Goal: Task Accomplishment & Management: Manage account settings

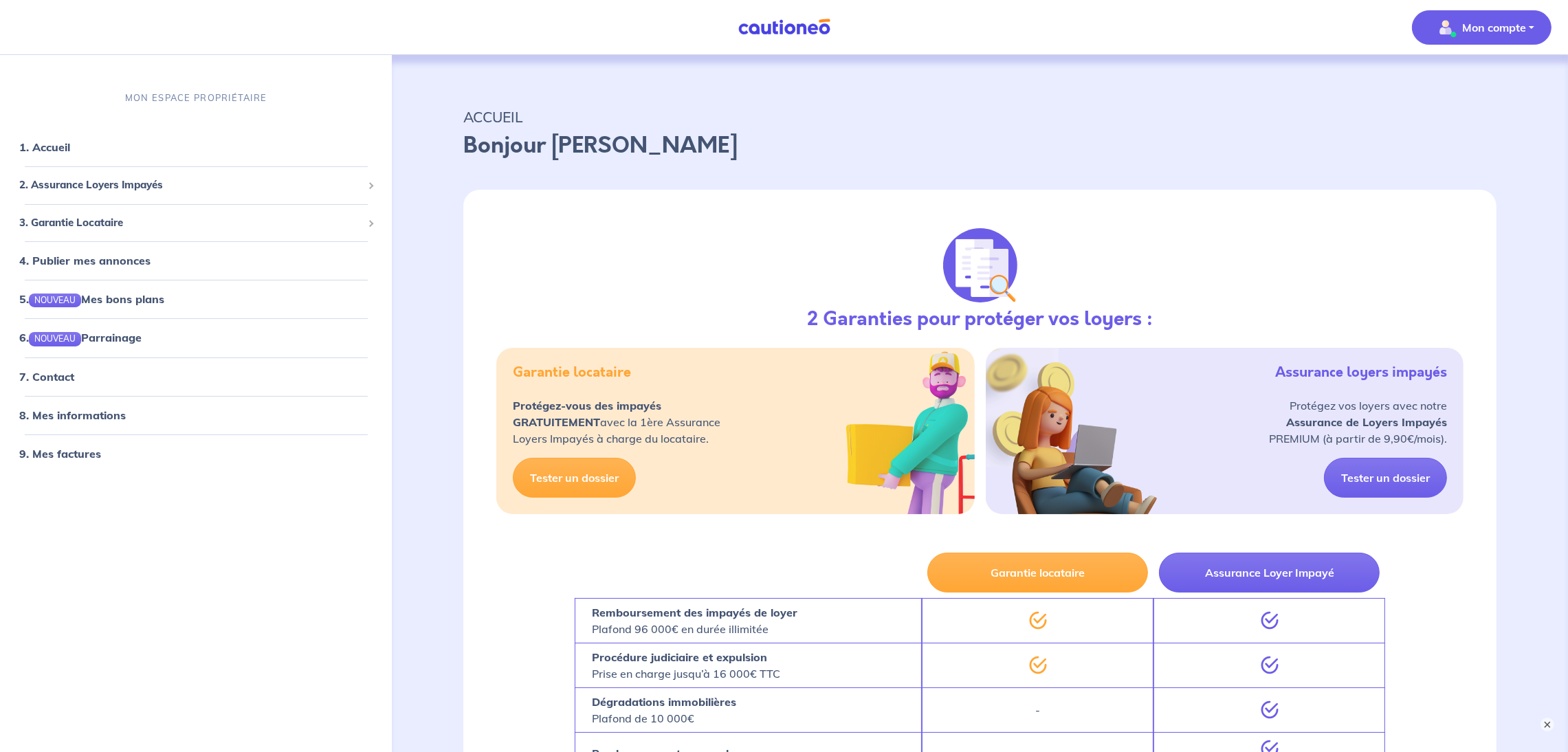
click at [1518, 27] on p "Mon compte" at bounding box center [1494, 27] width 64 height 17
click at [1444, 88] on link "Mes informations" at bounding box center [1468, 85] width 111 height 22
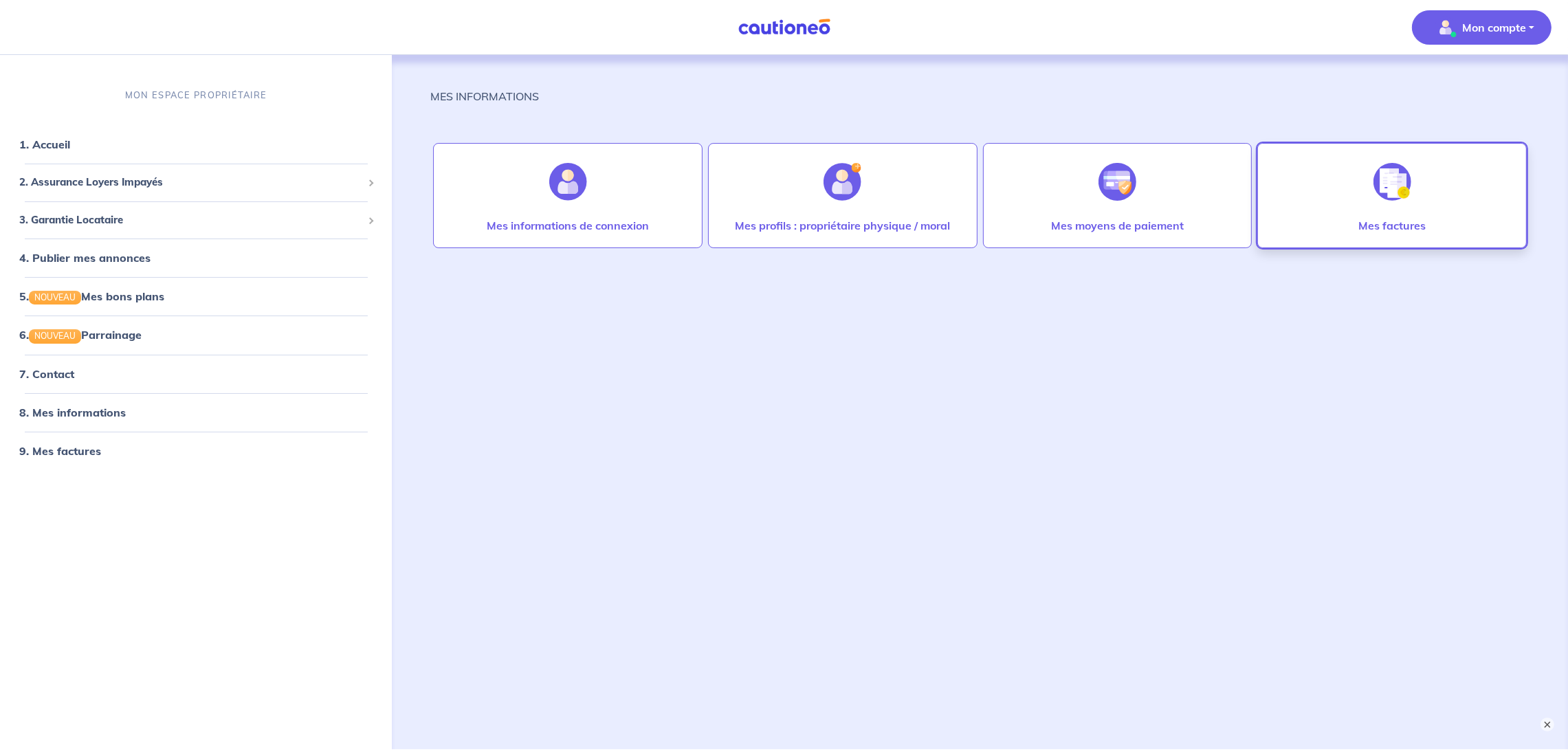
click at [1398, 205] on div at bounding box center [1392, 181] width 59 height 71
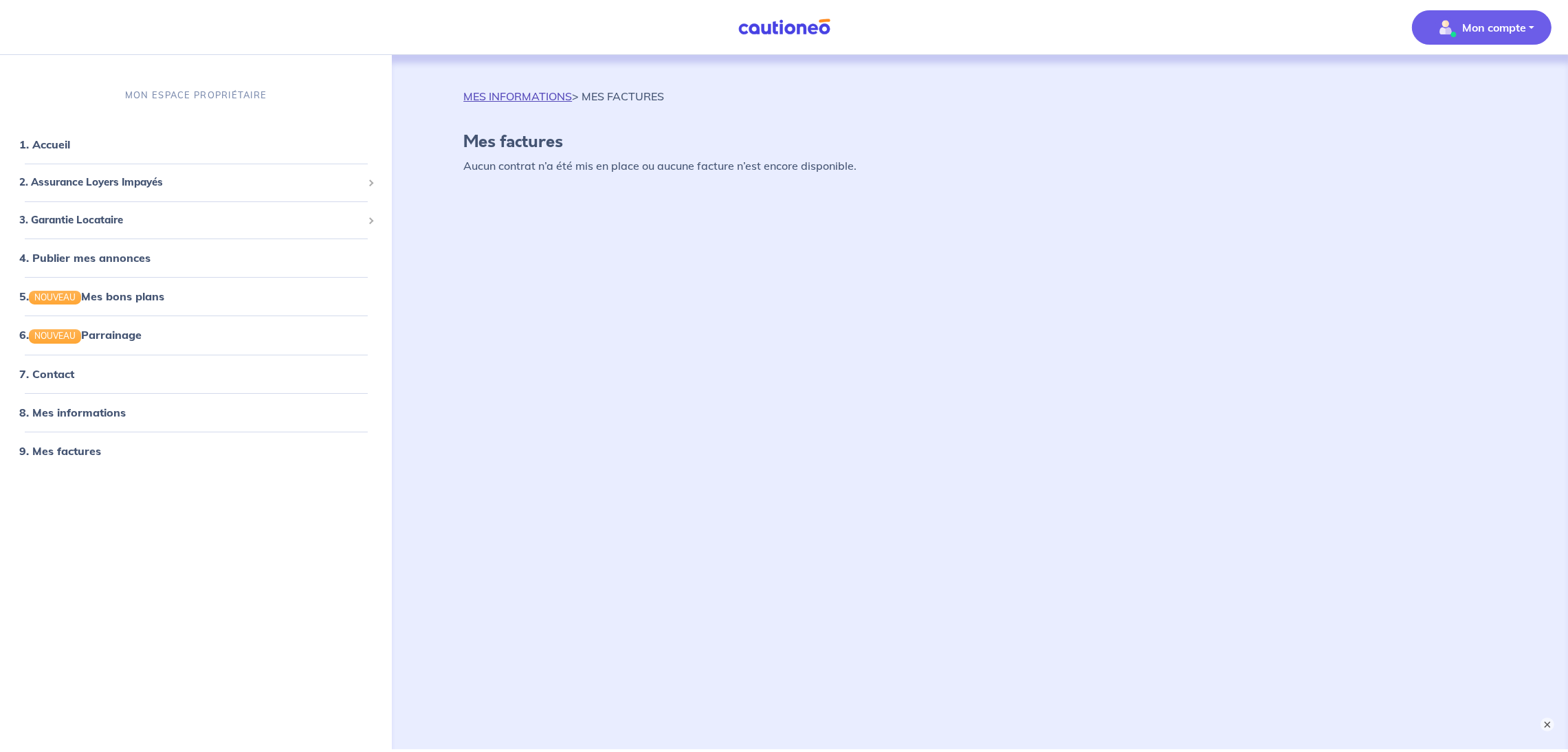
click at [553, 90] on link "MES INFORMATIONS" at bounding box center [518, 96] width 109 height 14
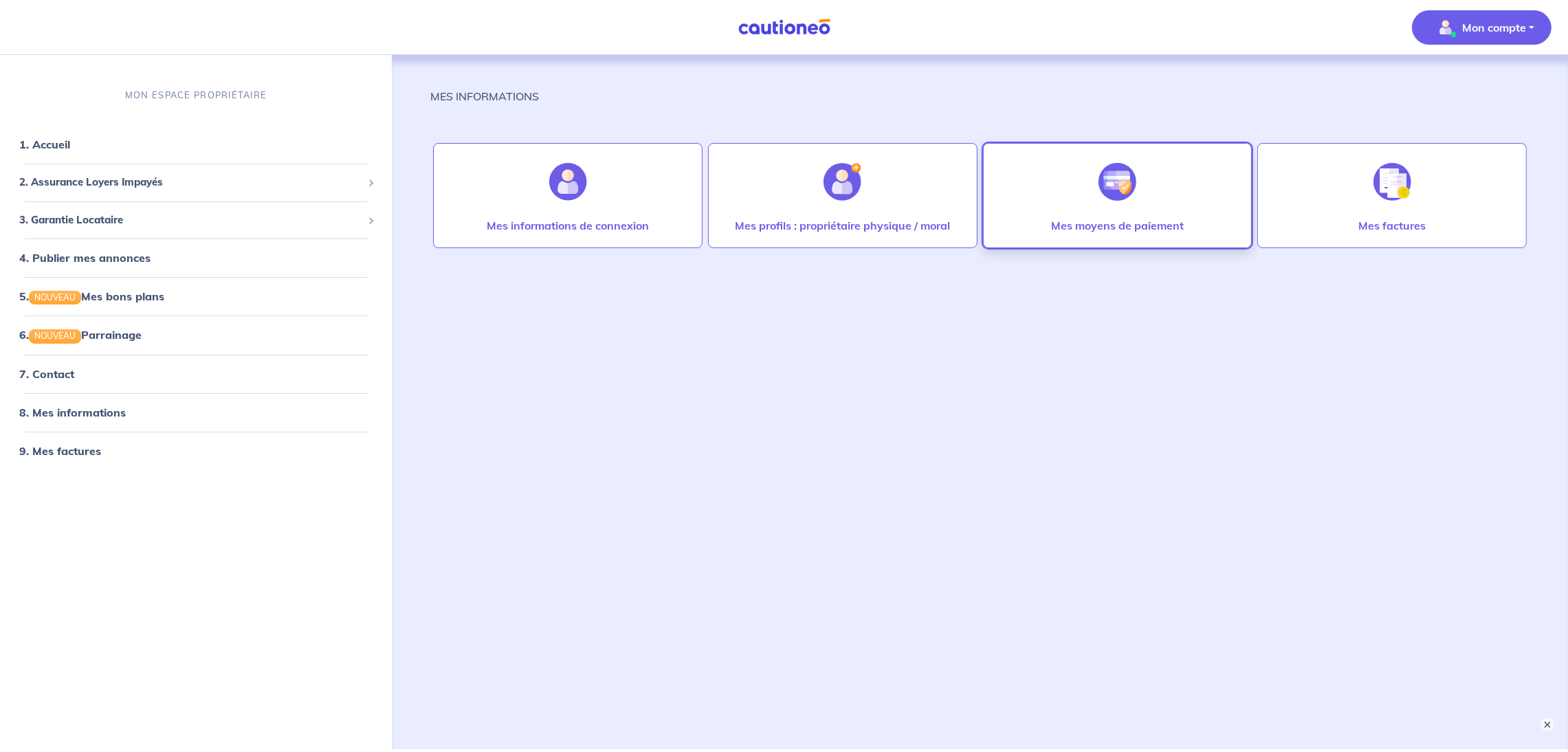
click at [1139, 200] on div at bounding box center [1116, 181] width 59 height 71
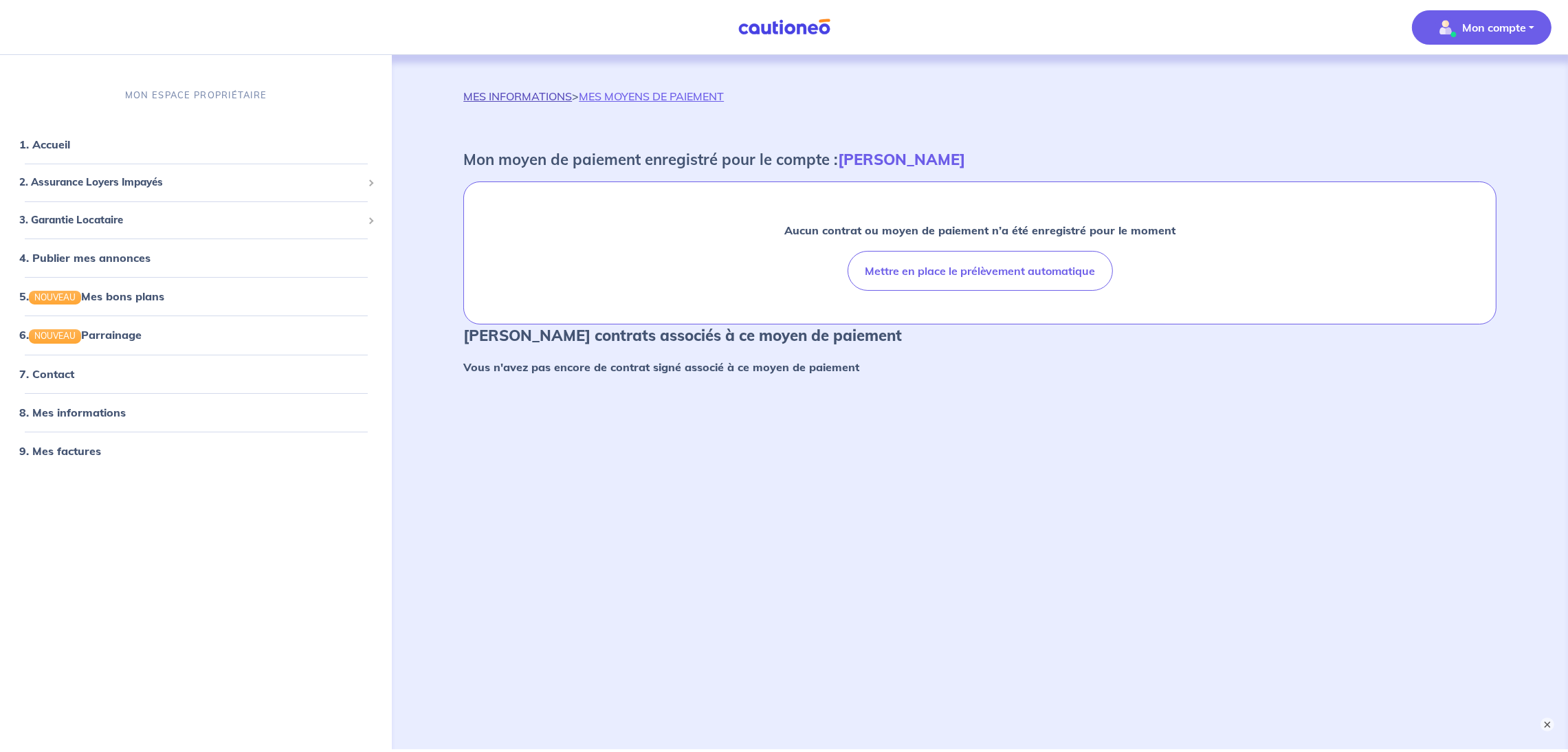
click at [534, 96] on link "MES INFORMATIONS" at bounding box center [518, 96] width 109 height 14
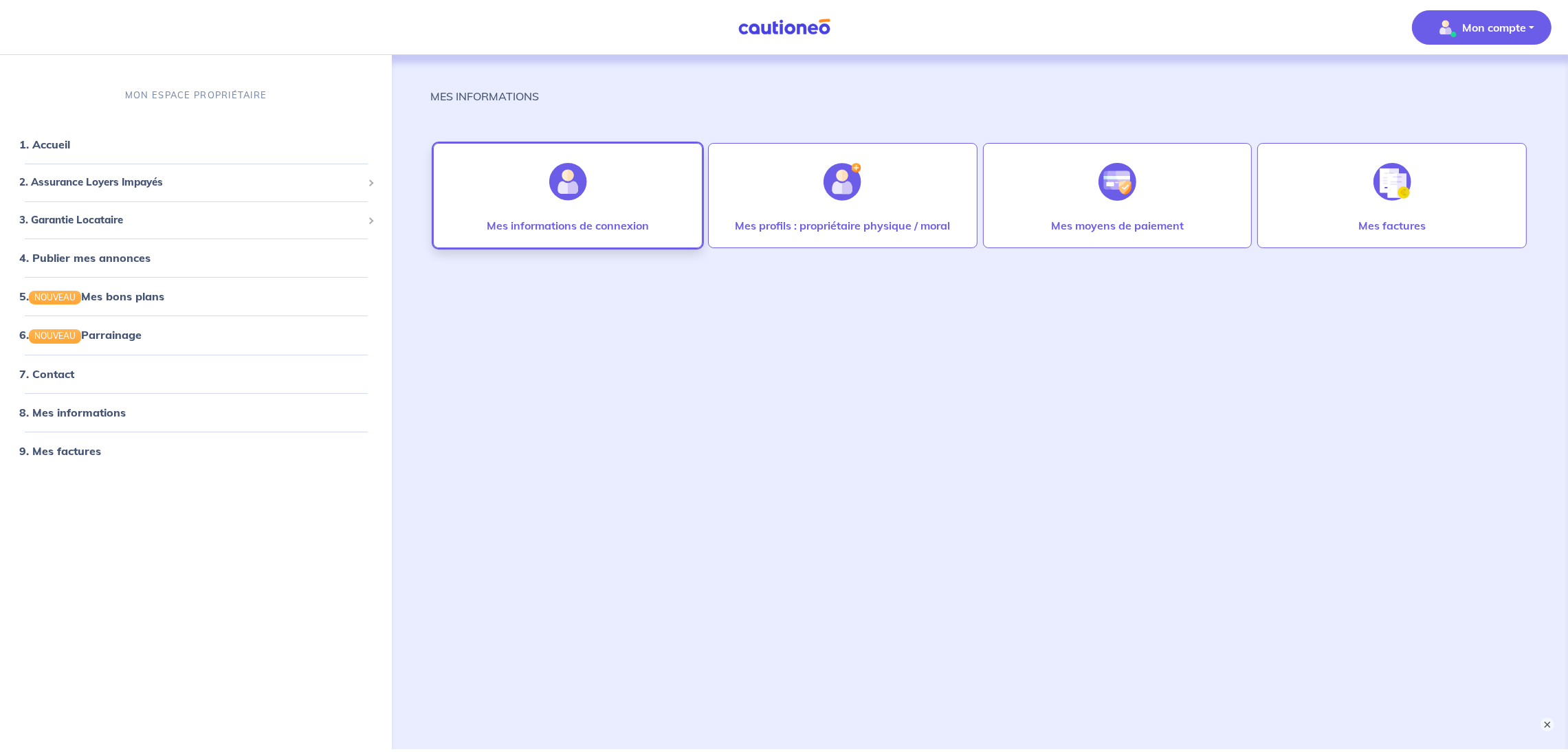
click at [584, 218] on p "Mes informations de connexion" at bounding box center [568, 225] width 163 height 17
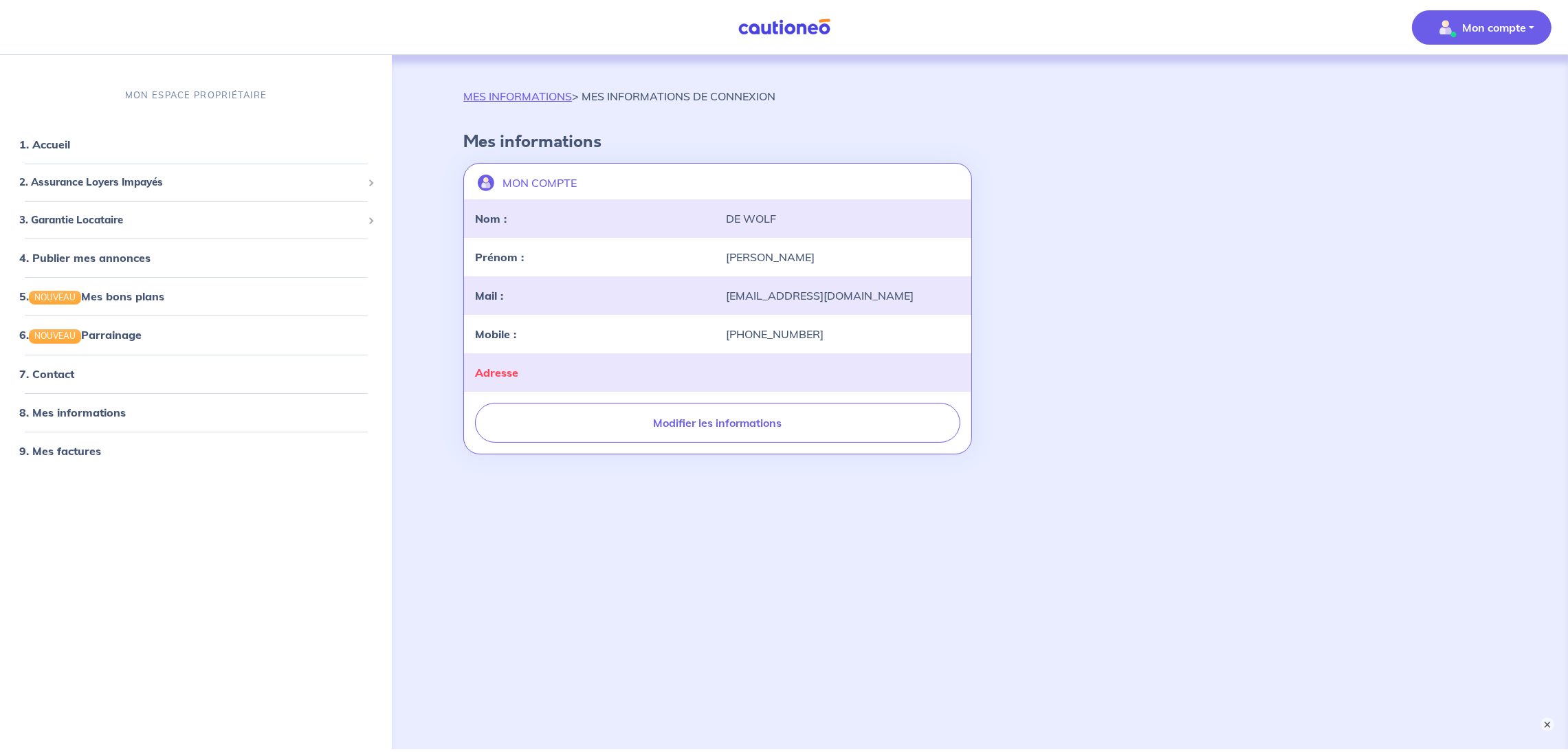
click at [1484, 34] on p "Mon compte" at bounding box center [1494, 27] width 64 height 17
click at [1471, 86] on link "Mes informations" at bounding box center [1468, 85] width 111 height 22
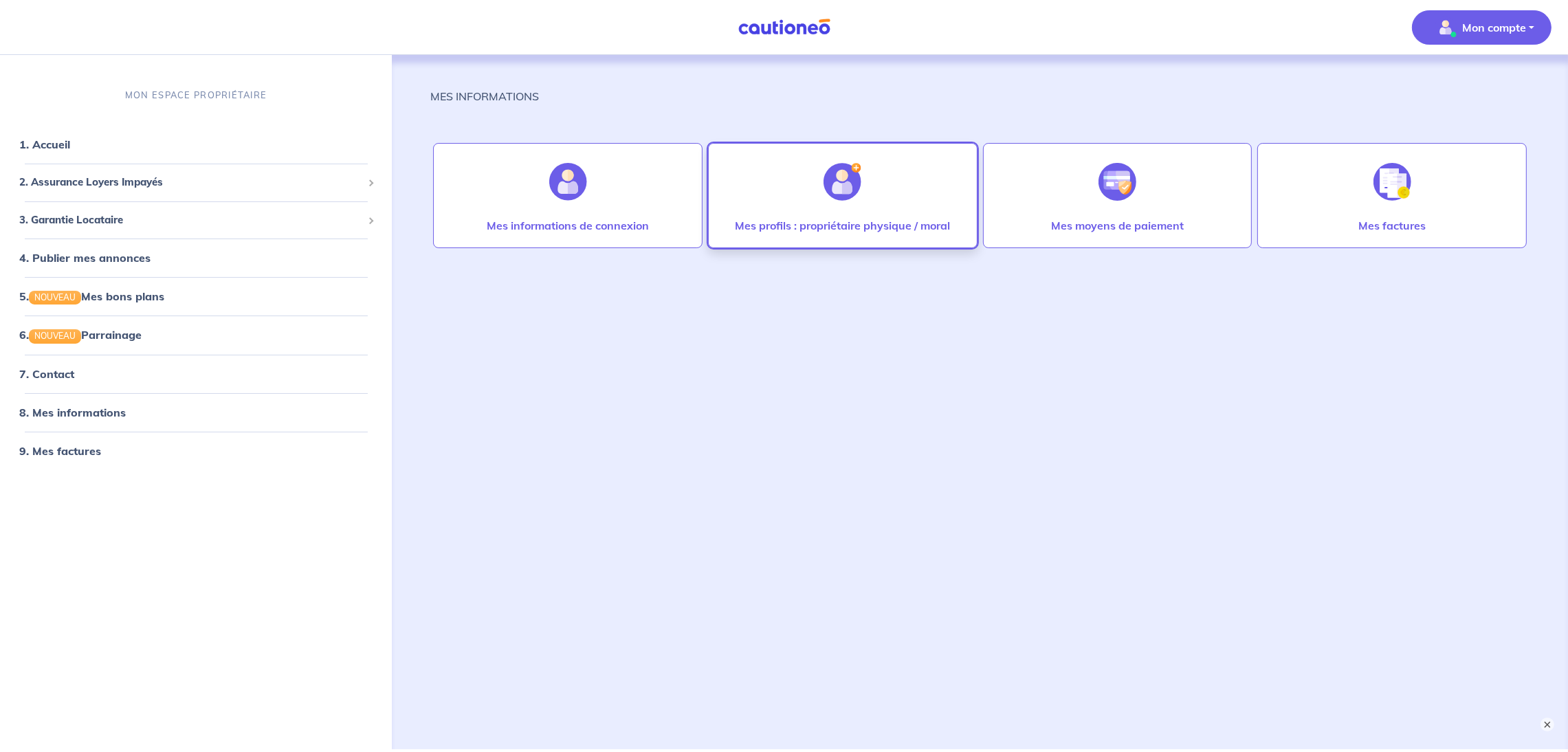
click at [849, 188] on img at bounding box center [841, 181] width 38 height 38
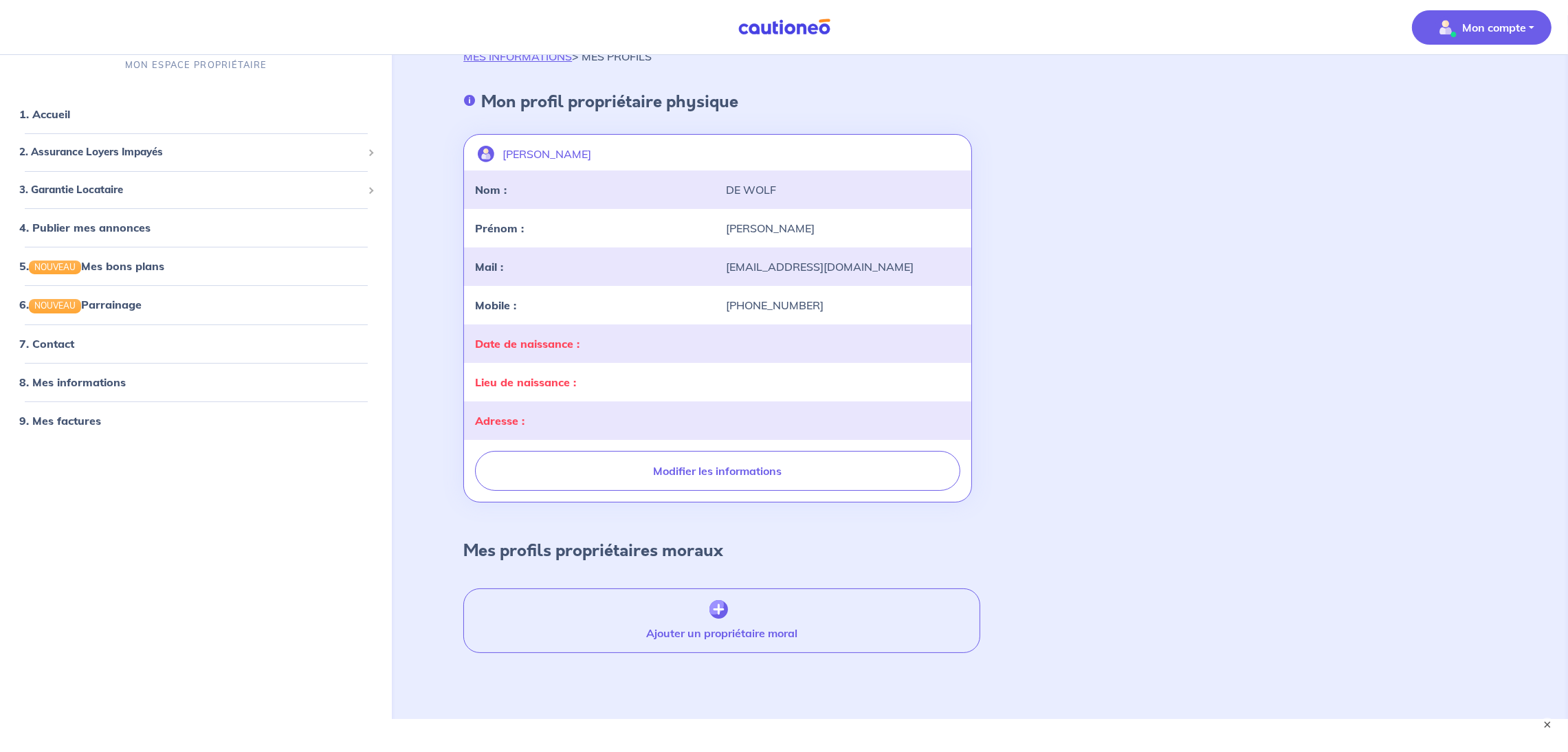
scroll to position [61, 0]
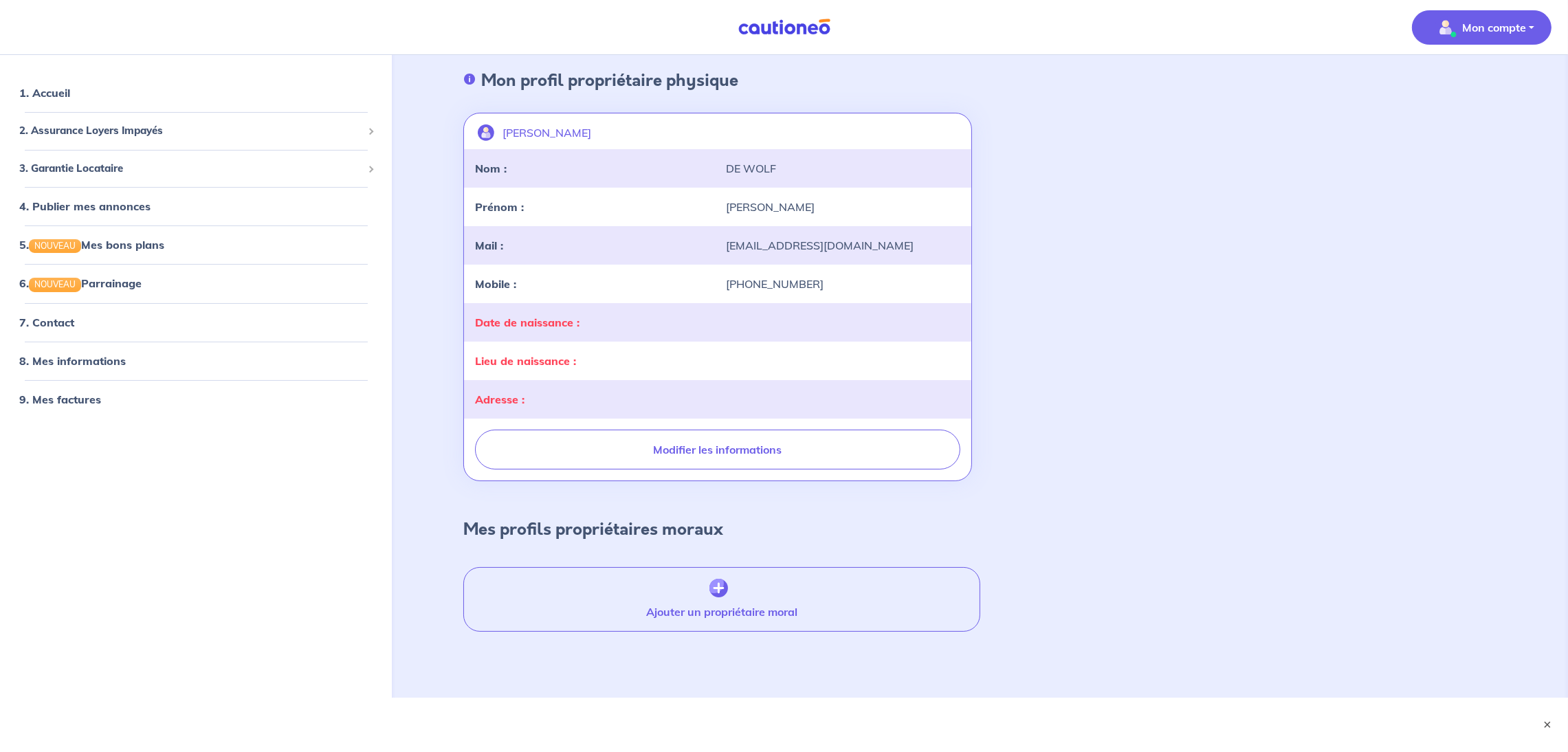
click at [1468, 29] on p "Mon compte" at bounding box center [1494, 27] width 64 height 17
click at [1470, 84] on link "Mes informations" at bounding box center [1468, 85] width 111 height 22
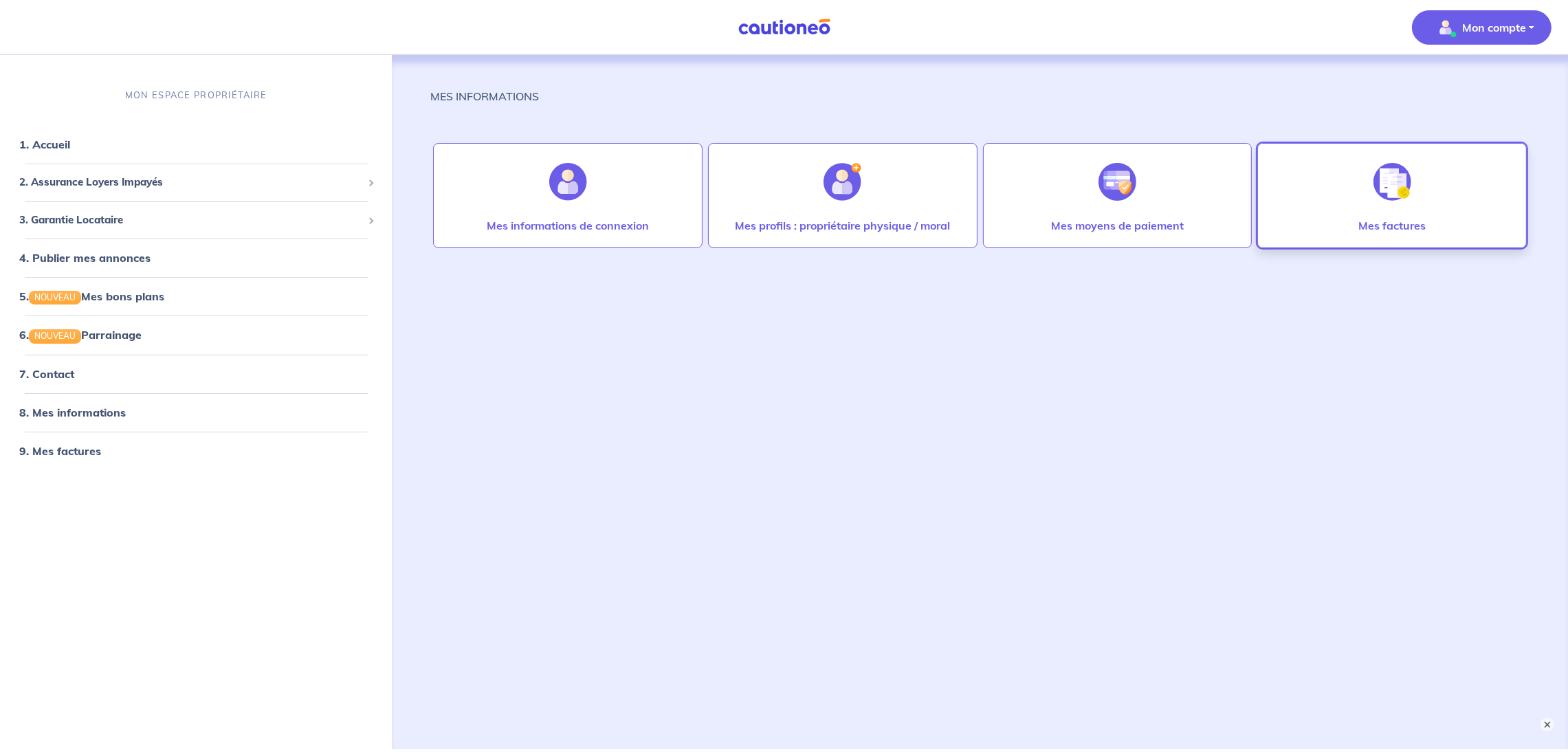
click at [1391, 183] on img at bounding box center [1392, 181] width 38 height 38
